Goal: Task Accomplishment & Management: Use online tool/utility

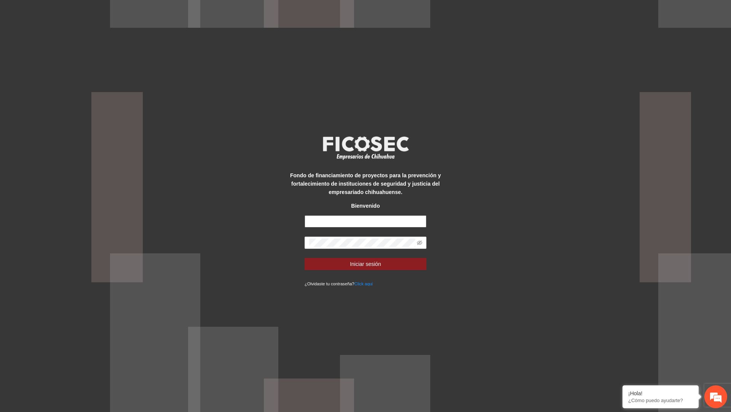
click at [338, 220] on input "text" at bounding box center [366, 222] width 122 height 12
type input "**********"
click at [305, 258] on button "Iniciar sesión" at bounding box center [366, 264] width 122 height 12
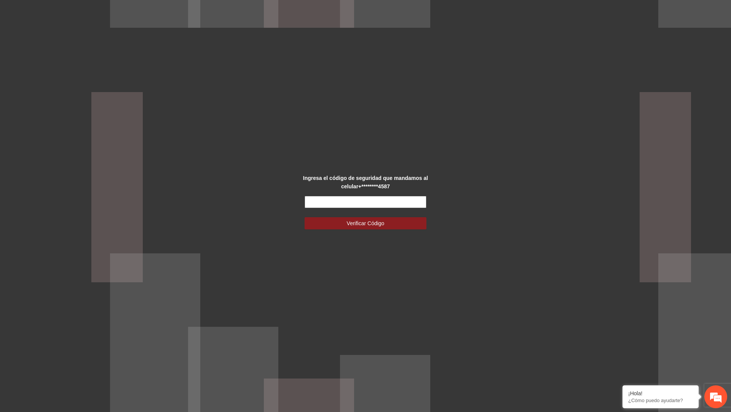
click at [335, 199] on input "text" at bounding box center [366, 202] width 122 height 12
type input "******"
click at [305, 217] on button "Verificar Código" at bounding box center [366, 223] width 122 height 12
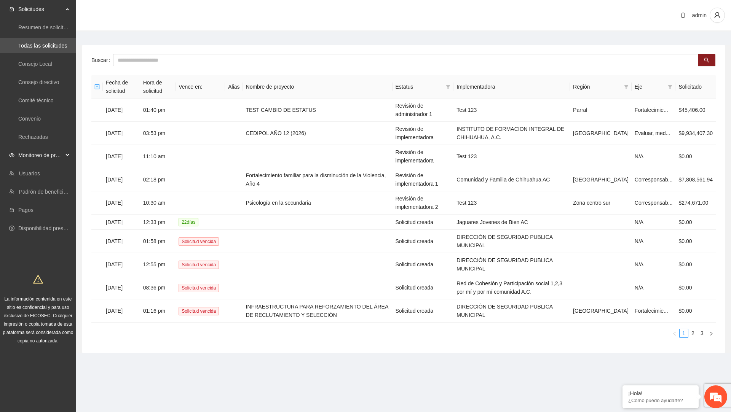
click at [54, 161] on span "Monitoreo de proyectos" at bounding box center [40, 155] width 45 height 15
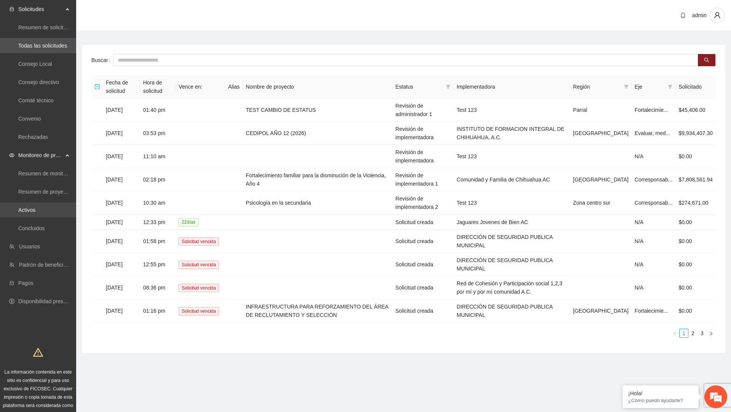
click at [35, 207] on link "Activos" at bounding box center [26, 210] width 17 height 6
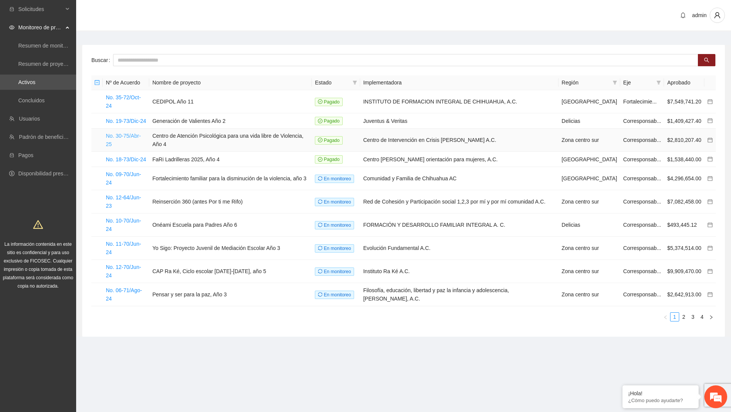
click at [139, 133] on link "No. 30-75/Abr-25" at bounding box center [123, 140] width 35 height 14
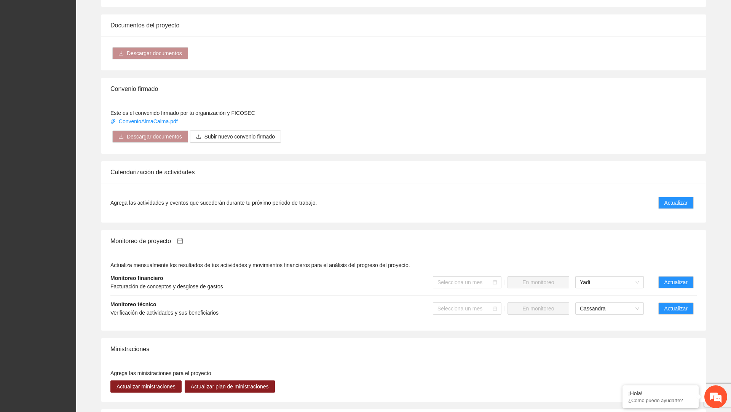
scroll to position [564, 0]
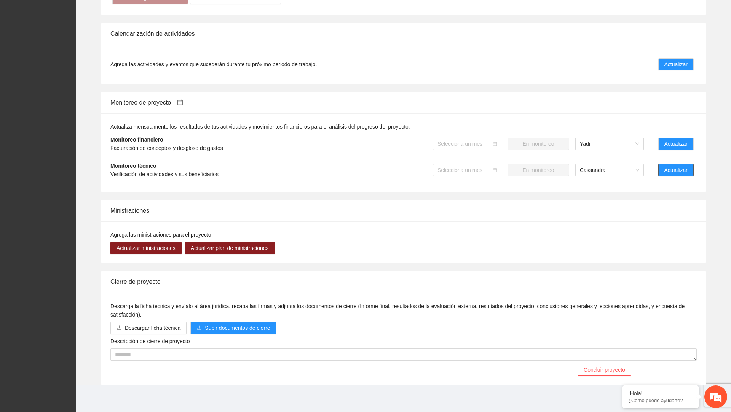
click at [671, 166] on span "Actualizar" at bounding box center [675, 170] width 23 height 8
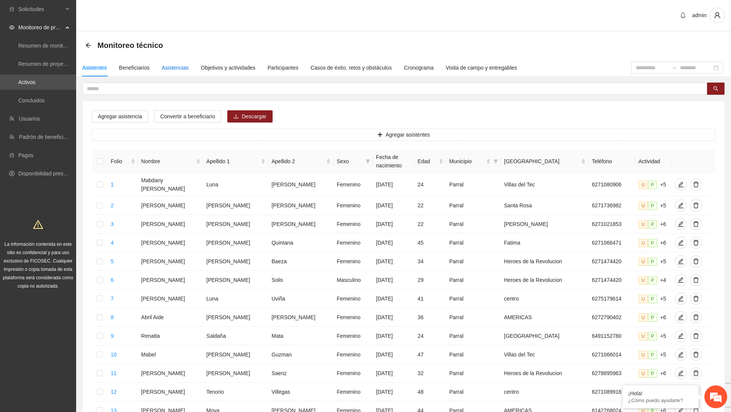
click at [189, 66] on div "Asistencias" at bounding box center [175, 68] width 27 height 8
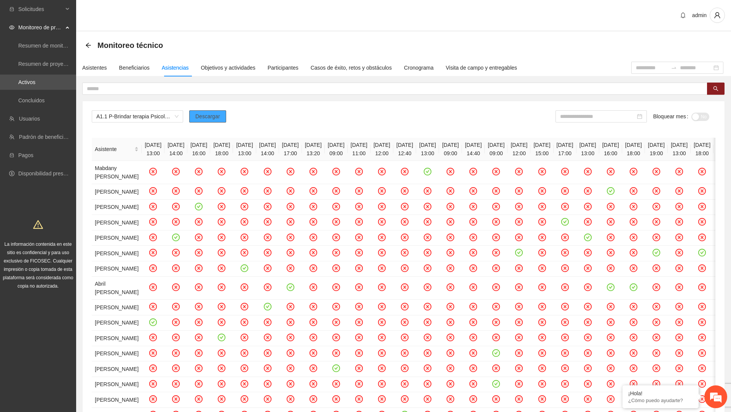
click at [211, 118] on span "Descargar" at bounding box center [207, 116] width 25 height 8
